Goal: Information Seeking & Learning: Learn about a topic

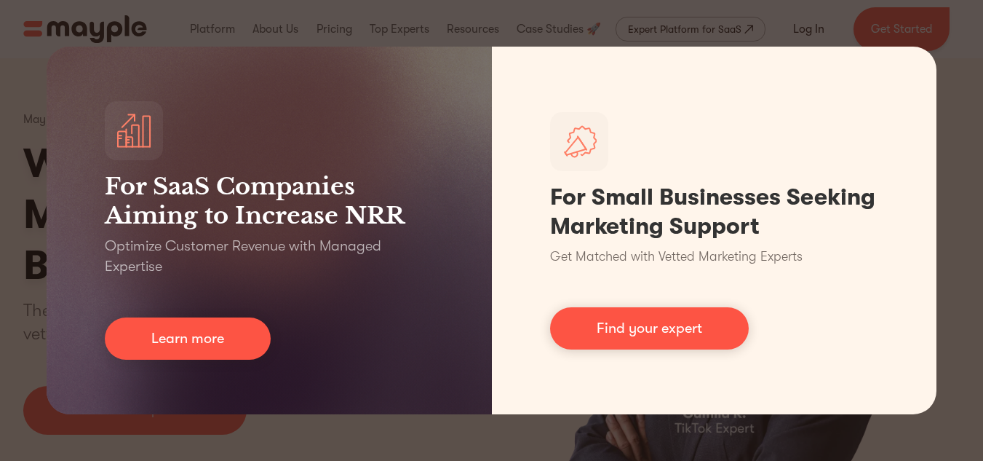
click at [790, 27] on div "For SaaS Companies Aiming to Increase NRR Optimize Customer Revenue with Manage…" at bounding box center [491, 230] width 983 height 461
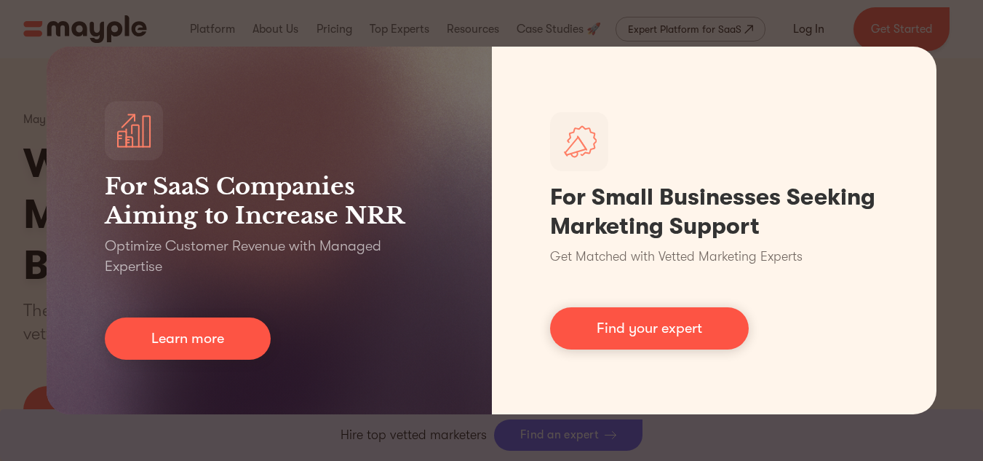
scroll to position [402, 0]
click at [961, 85] on div "For SaaS Companies Aiming to Increase NRR Optimize Customer Revenue with Manage…" at bounding box center [491, 230] width 983 height 461
click at [682, 429] on div "For SaaS Companies Aiming to Increase NRR Optimize Customer Revenue with Manage…" at bounding box center [491, 230] width 983 height 461
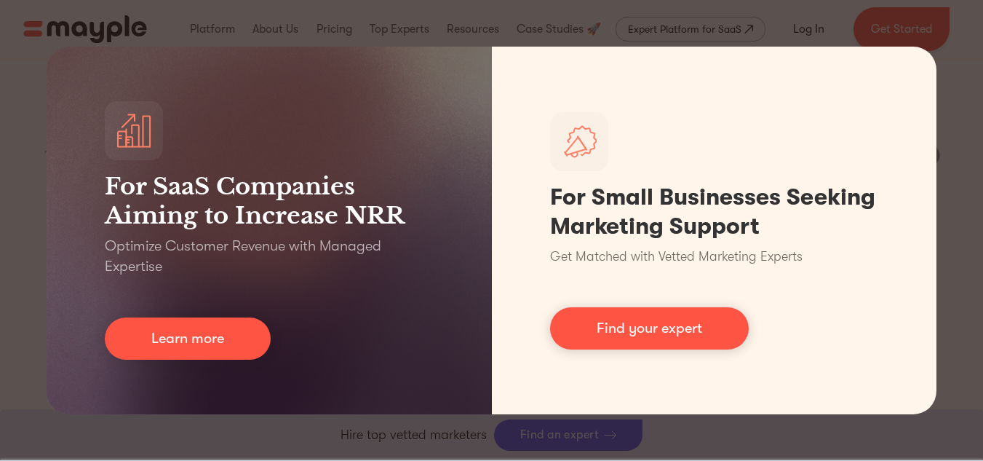
click at [896, 23] on div "For SaaS Companies Aiming to Increase NRR Optimize Customer Revenue with Manage…" at bounding box center [491, 230] width 983 height 461
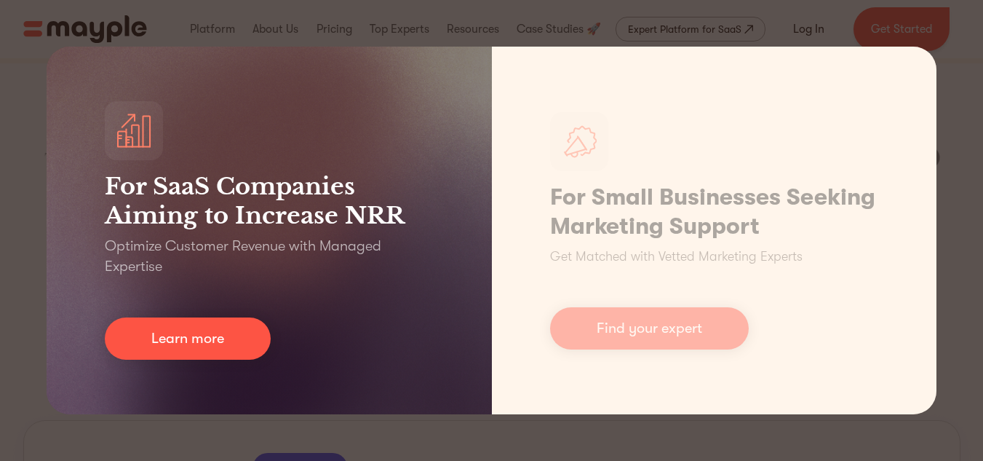
click at [279, 227] on h3 "For SaaS Companies Aiming to Increase NRR" at bounding box center [269, 201] width 329 height 58
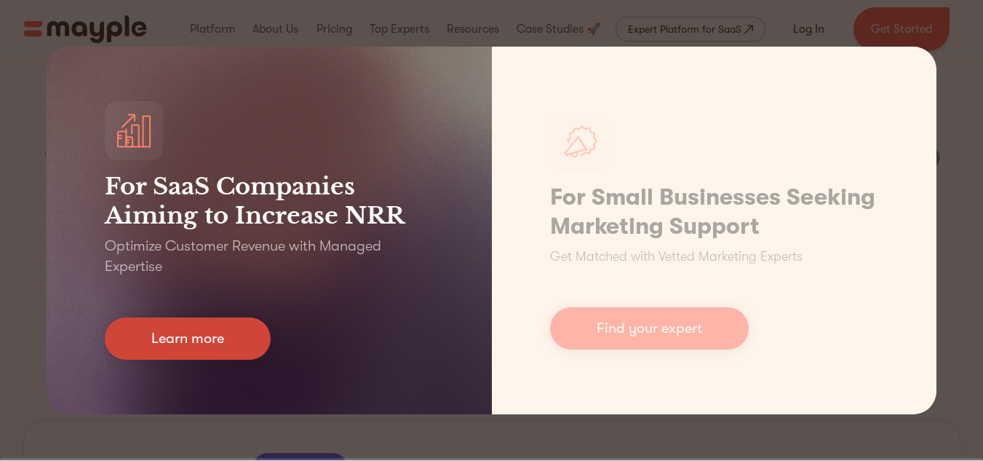
click at [222, 356] on link "Learn more" at bounding box center [188, 338] width 166 height 42
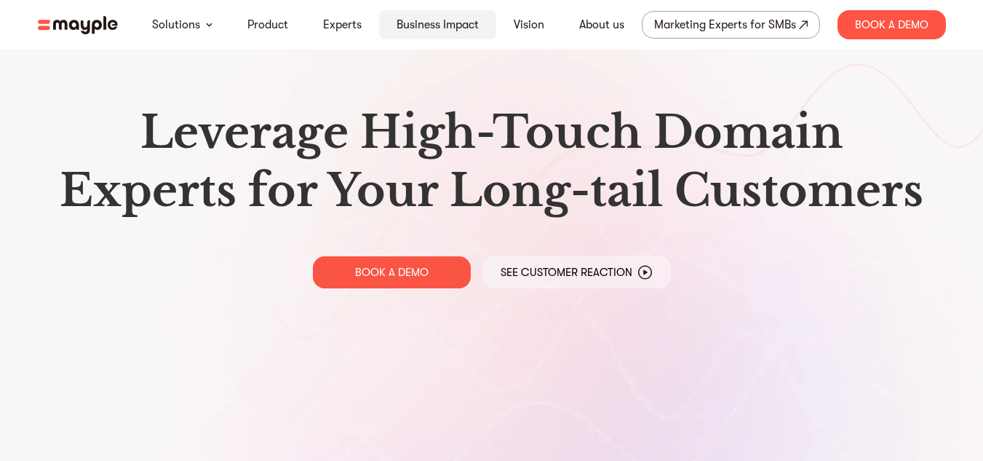
click at [484, 30] on div "Business Impact" at bounding box center [437, 24] width 117 height 29
click at [352, 31] on link "Experts" at bounding box center [342, 24] width 39 height 17
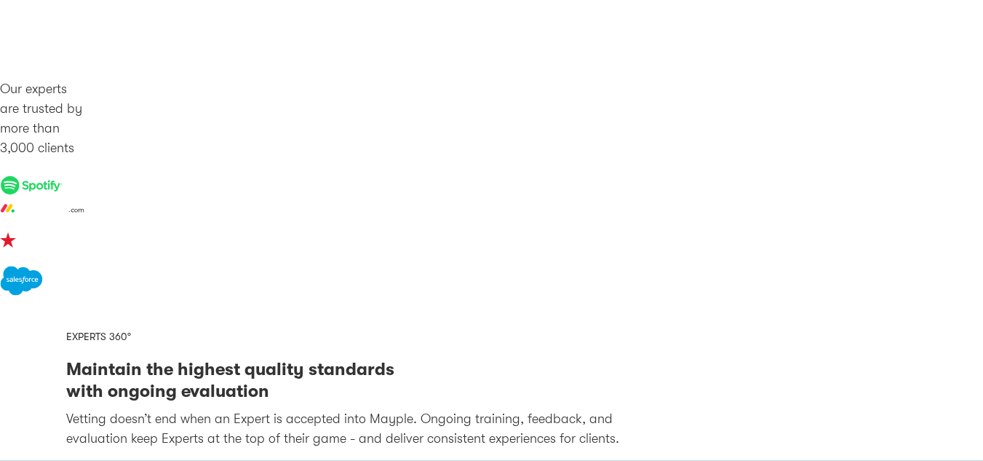
scroll to position [1345, 0]
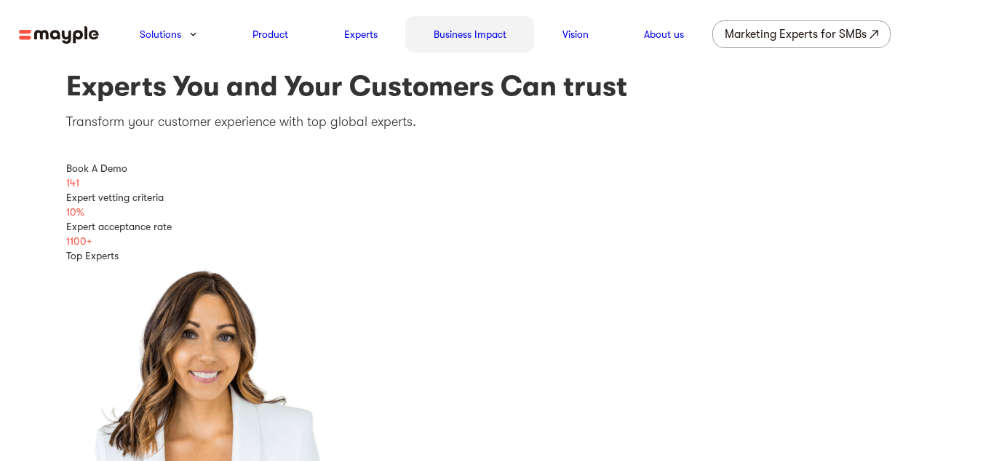
click at [456, 47] on div "Business Impact" at bounding box center [469, 34] width 129 height 36
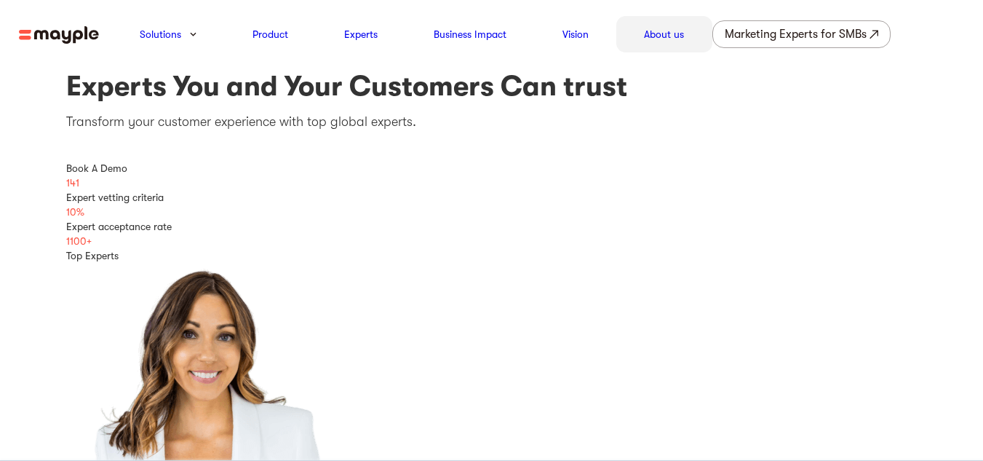
click at [660, 47] on div "About us" at bounding box center [664, 34] width 96 height 36
